Goal: Task Accomplishment & Management: Use online tool/utility

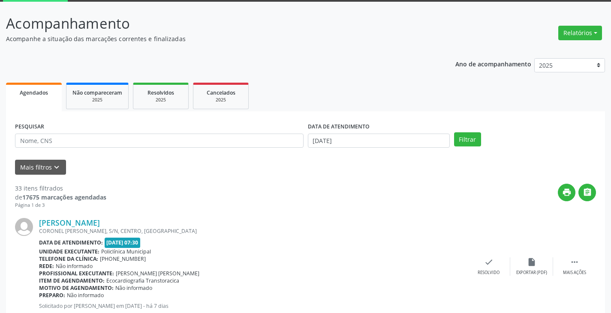
scroll to position [43, 0]
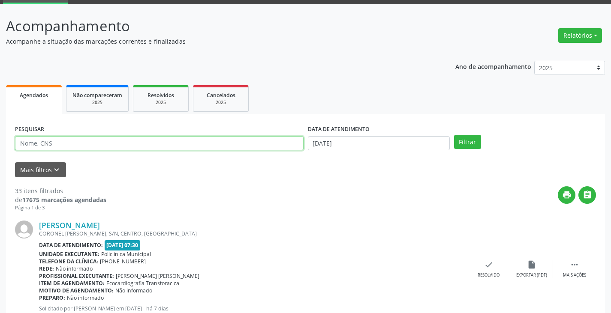
click at [239, 139] on input "text" at bounding box center [159, 143] width 289 height 15
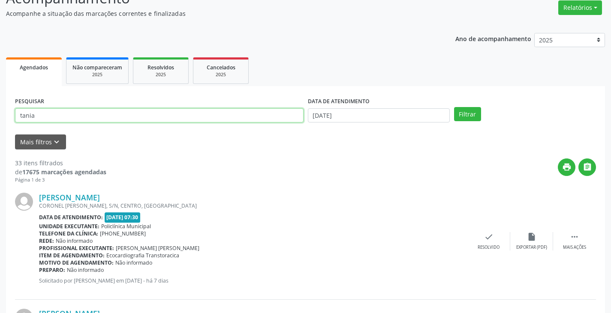
scroll to position [86, 0]
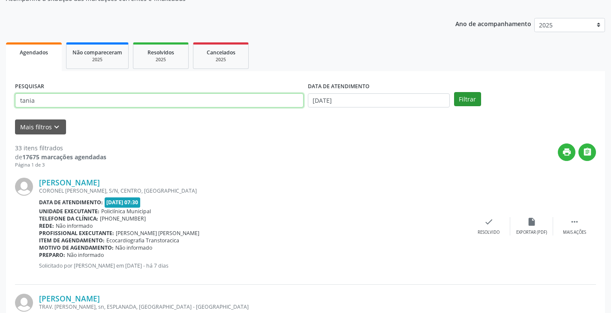
type input "tania"
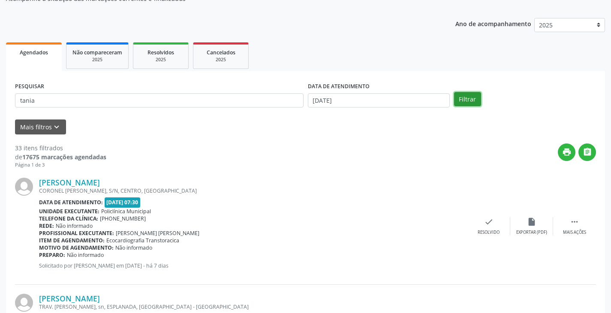
click at [470, 102] on button "Filtrar" at bounding box center [467, 99] width 27 height 15
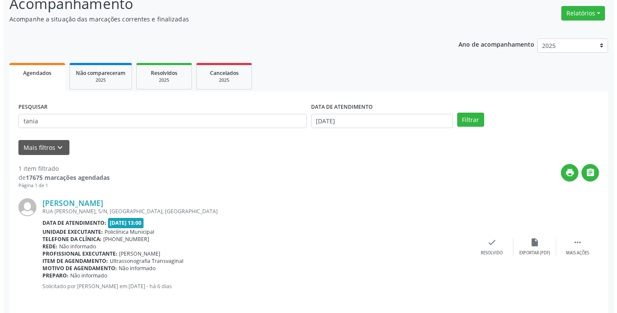
scroll to position [72, 0]
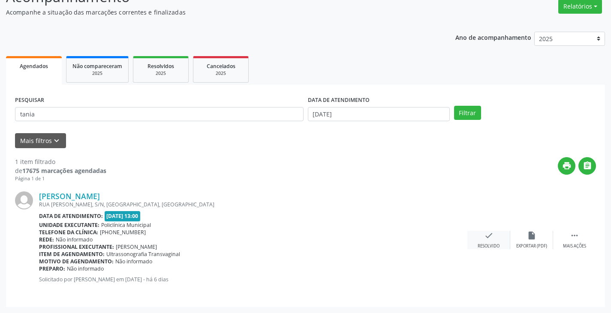
click at [484, 240] on icon "check" at bounding box center [488, 235] width 9 height 9
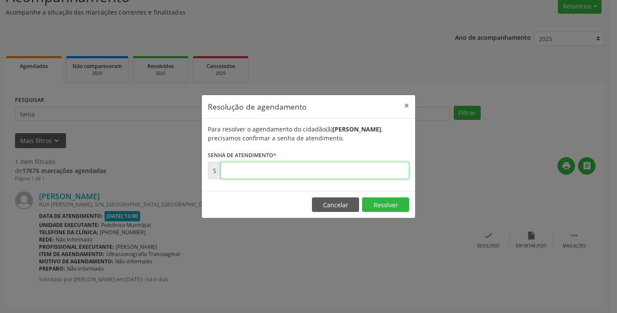
click at [289, 174] on input "text" at bounding box center [315, 170] width 189 height 17
click at [264, 169] on input "07041046" at bounding box center [315, 170] width 189 height 17
type input "0"
click at [368, 172] on input "text" at bounding box center [315, 170] width 189 height 17
click at [391, 207] on button "Resolver" at bounding box center [385, 205] width 47 height 15
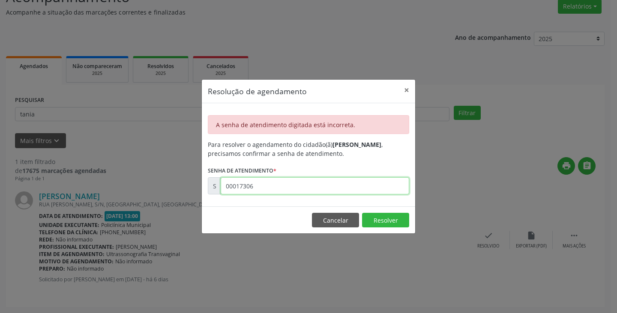
click at [339, 191] on input "00017306" at bounding box center [315, 185] width 189 height 17
type input "0"
type input "00173067"
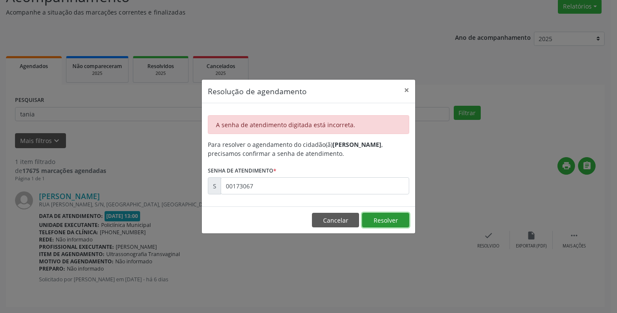
click at [394, 218] on button "Resolver" at bounding box center [385, 220] width 47 height 15
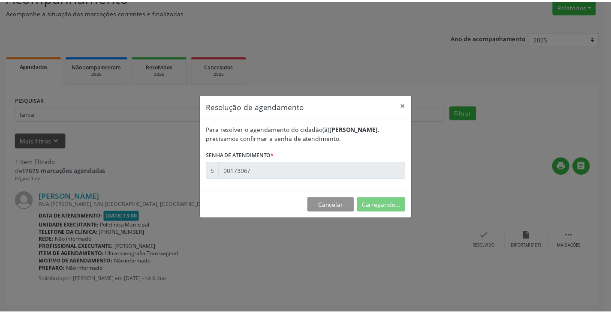
scroll to position [0, 0]
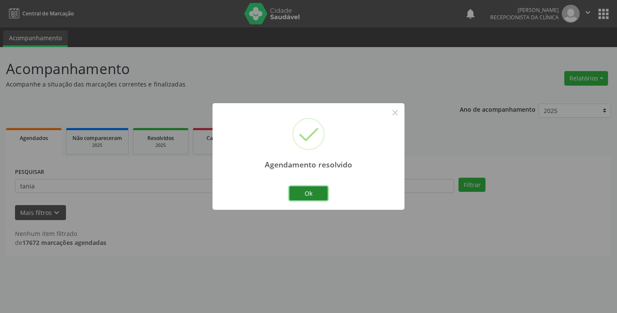
click at [317, 191] on button "Ok" at bounding box center [308, 193] width 39 height 15
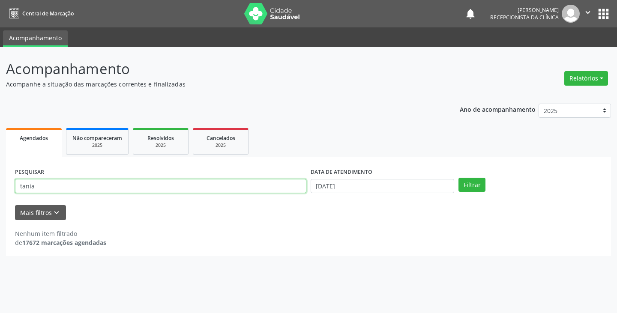
click at [299, 191] on input "tania" at bounding box center [161, 186] width 292 height 15
type input "t"
type input "luciene"
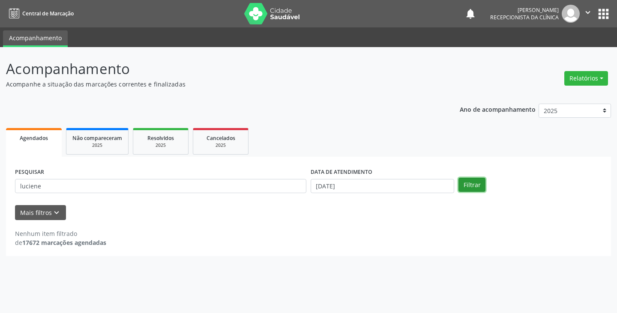
click at [471, 188] on button "Filtrar" at bounding box center [472, 185] width 27 height 15
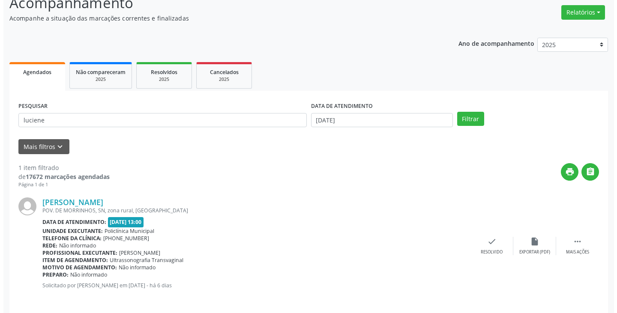
scroll to position [72, 0]
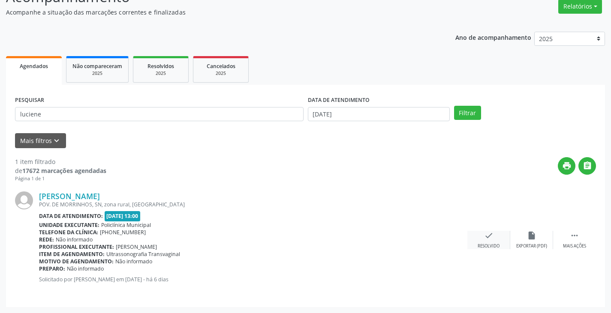
click at [483, 244] on div "Resolvido" at bounding box center [489, 247] width 22 height 6
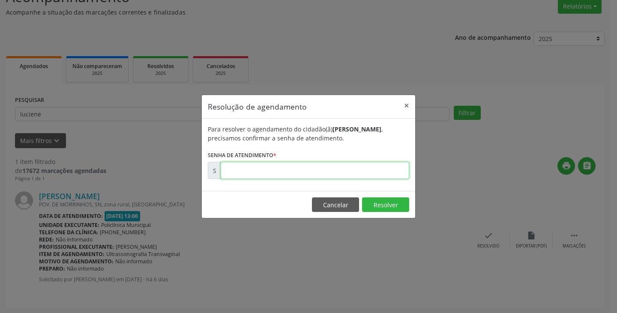
click at [346, 169] on input "text" at bounding box center [315, 170] width 189 height 17
type input "00173069"
click at [395, 207] on button "Resolver" at bounding box center [385, 205] width 47 height 15
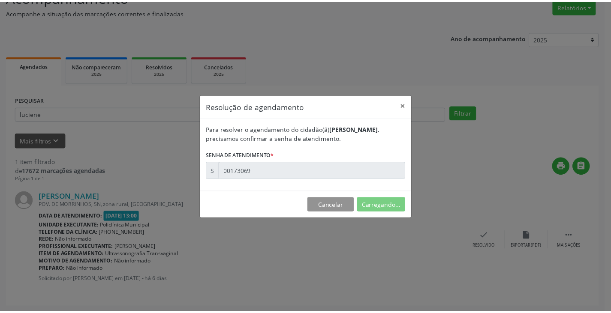
scroll to position [0, 0]
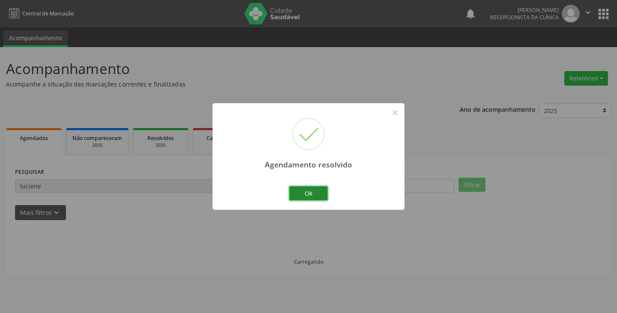
click at [314, 189] on button "Ok" at bounding box center [308, 193] width 39 height 15
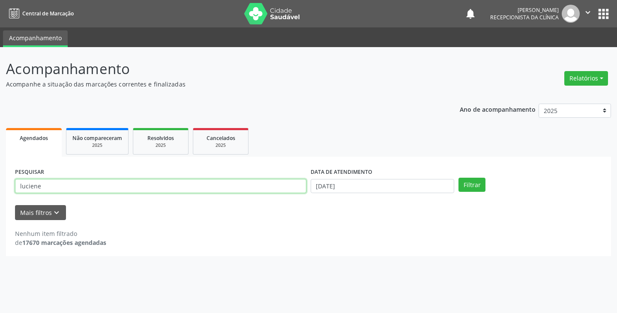
click at [190, 185] on input "luciene" at bounding box center [161, 186] width 292 height 15
type input "l"
type input "[PERSON_NAME]"
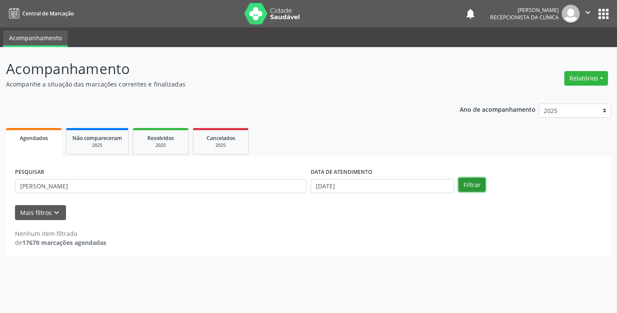
click at [477, 189] on button "Filtrar" at bounding box center [472, 185] width 27 height 15
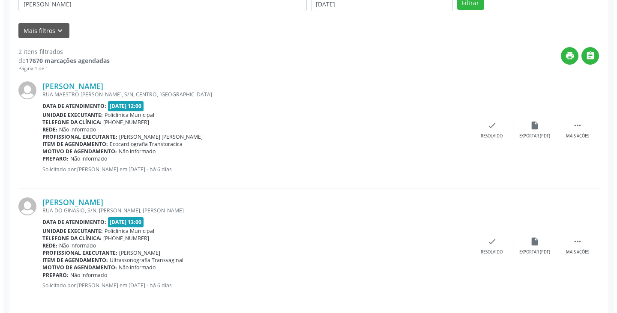
scroll to position [188, 0]
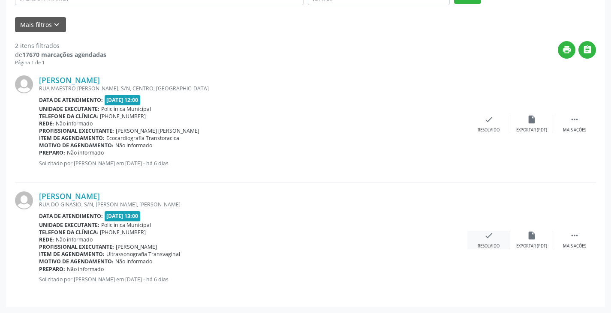
click at [496, 242] on div "check Resolvido" at bounding box center [488, 240] width 43 height 18
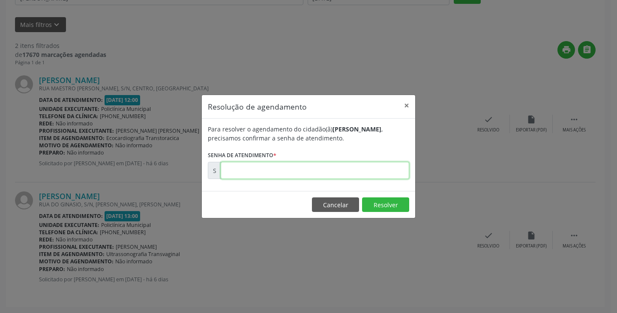
click at [324, 171] on input "text" at bounding box center [315, 170] width 189 height 17
type input "00173248"
click at [382, 208] on button "Resolver" at bounding box center [385, 205] width 47 height 15
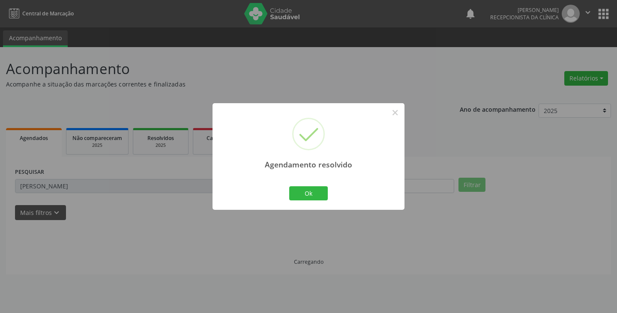
scroll to position [0, 0]
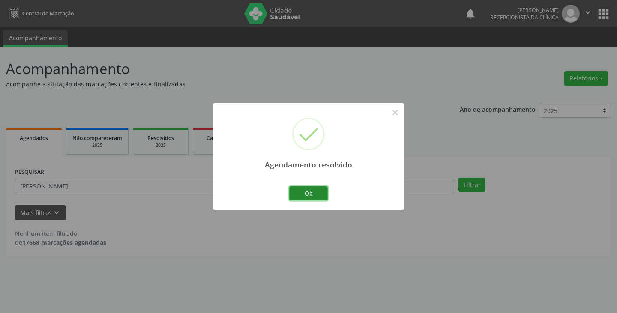
click at [324, 192] on button "Ok" at bounding box center [308, 193] width 39 height 15
